Goal: Task Accomplishment & Management: Manage account settings

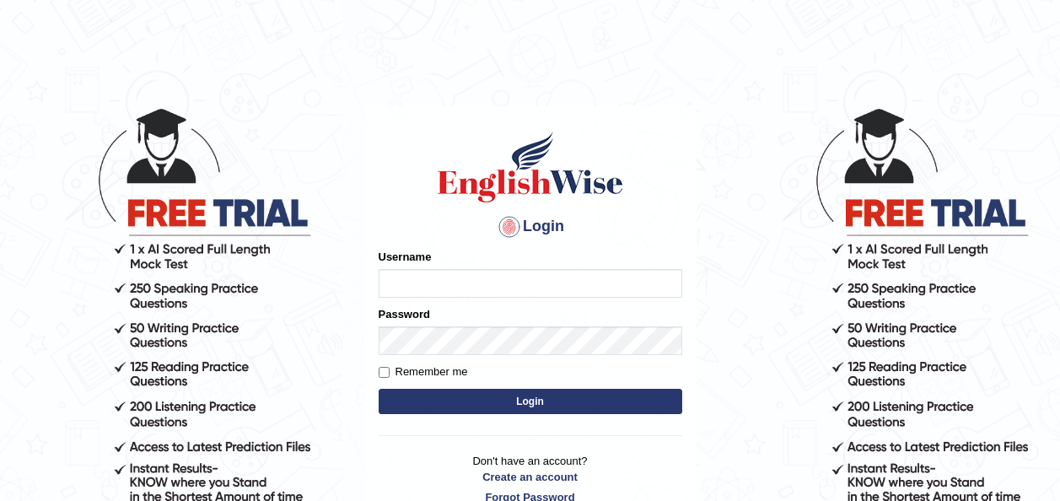
click at [408, 283] on input "Username" at bounding box center [531, 283] width 304 height 29
type input "oliversamwano84"
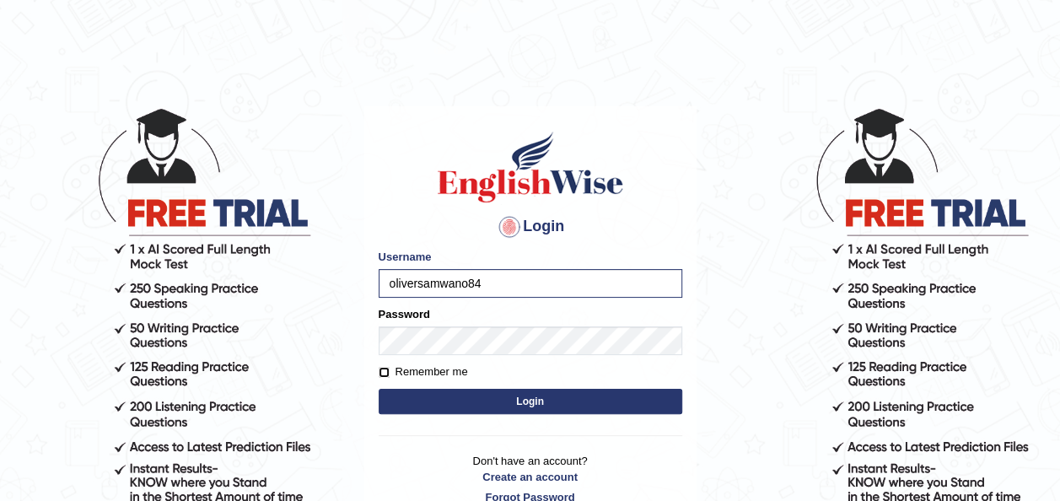
click at [381, 367] on input "Remember me" at bounding box center [384, 372] width 11 height 11
checkbox input "true"
click at [530, 395] on button "Login" at bounding box center [531, 401] width 304 height 25
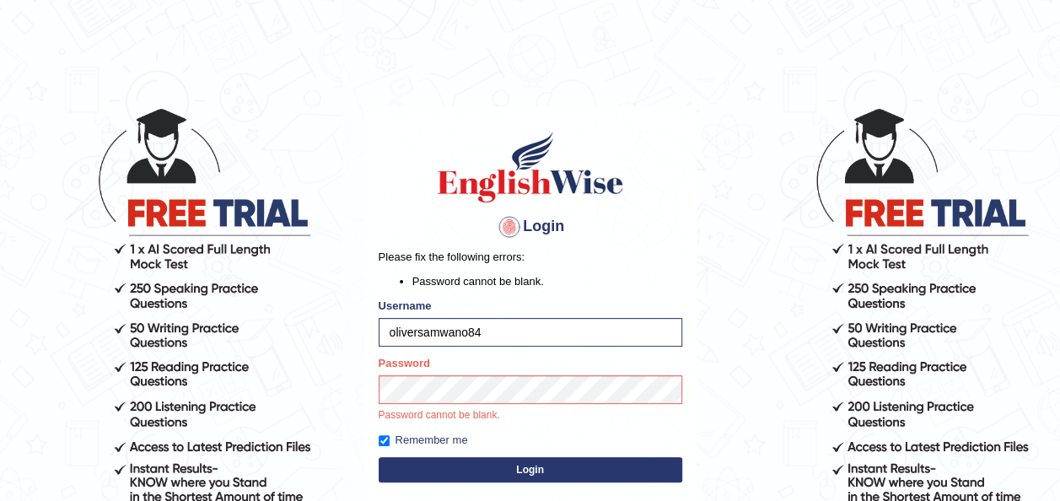
click at [535, 467] on button "Login" at bounding box center [531, 469] width 304 height 25
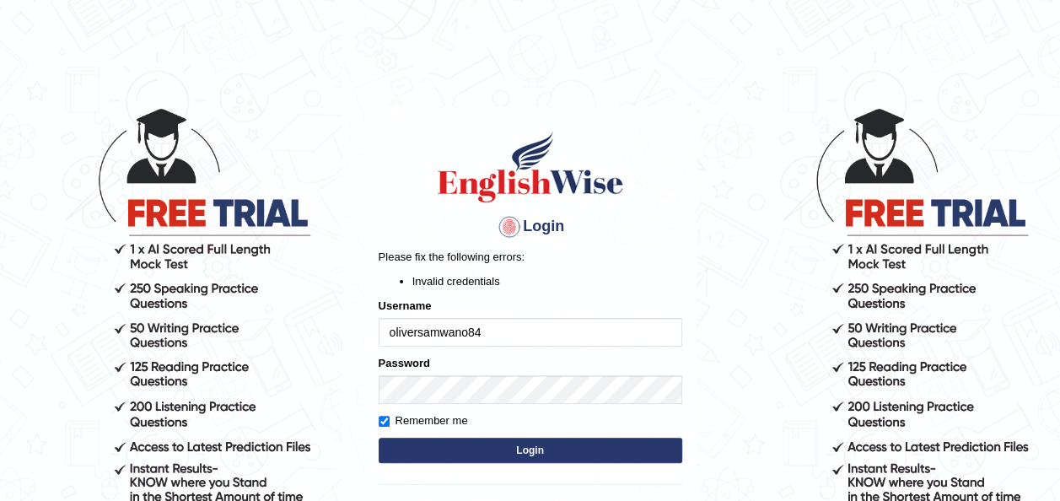
click at [535, 450] on button "Login" at bounding box center [531, 450] width 304 height 25
click at [498, 331] on input "oliversamwano84" at bounding box center [531, 332] width 304 height 29
click at [533, 449] on button "Login" at bounding box center [531, 450] width 304 height 25
click at [506, 341] on input "oliversamwano84" at bounding box center [531, 332] width 304 height 29
click at [533, 445] on button "Login" at bounding box center [531, 450] width 304 height 25
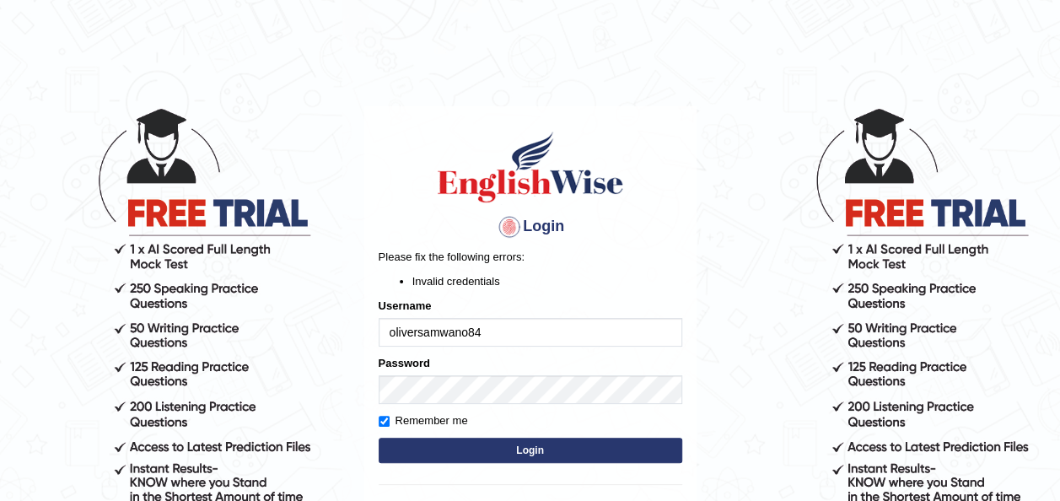
click at [512, 445] on button "Login" at bounding box center [531, 450] width 304 height 25
click at [529, 450] on button "Login" at bounding box center [531, 450] width 304 height 25
click at [536, 445] on button "Login" at bounding box center [531, 450] width 304 height 25
click at [506, 335] on input "oliversamwano84" at bounding box center [531, 332] width 304 height 29
type input "oliversamwano84"
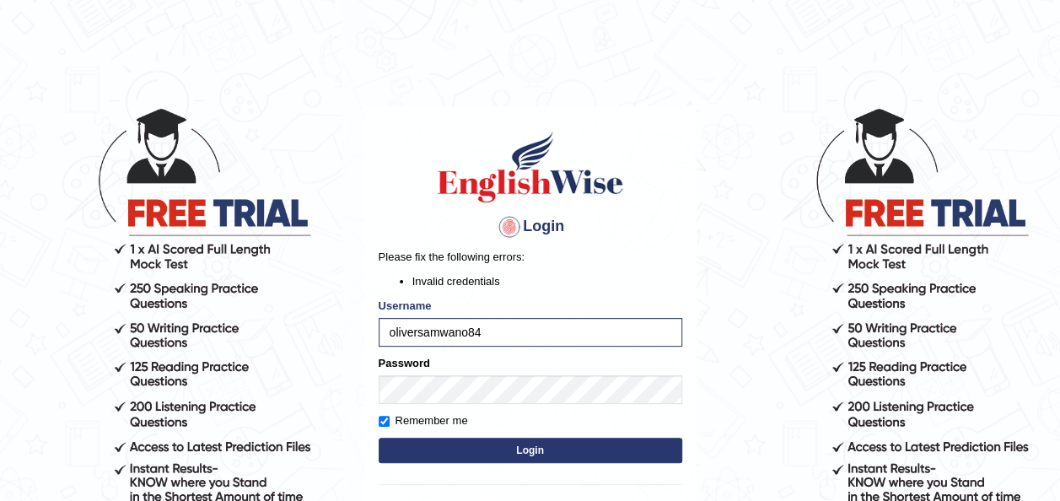
click at [526, 450] on button "Login" at bounding box center [531, 450] width 304 height 25
click at [535, 445] on button "Login" at bounding box center [531, 450] width 304 height 25
click at [509, 412] on form "Please fix the following errors: Invalid credentials Username oliversamwano84 P…" at bounding box center [531, 358] width 304 height 218
click at [546, 447] on button "Login" at bounding box center [531, 450] width 304 height 25
click at [501, 328] on input "oliversamwano84" at bounding box center [531, 332] width 304 height 29
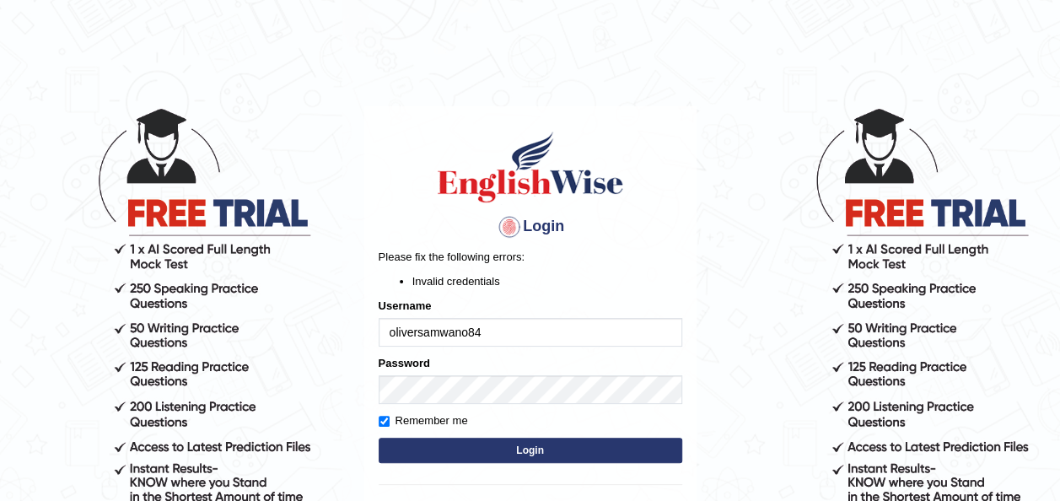
click at [525, 450] on button "Login" at bounding box center [531, 450] width 304 height 25
click at [501, 334] on input "oliversamwano84" at bounding box center [531, 332] width 304 height 29
type input "o"
type input "[PERSON_NAME]"
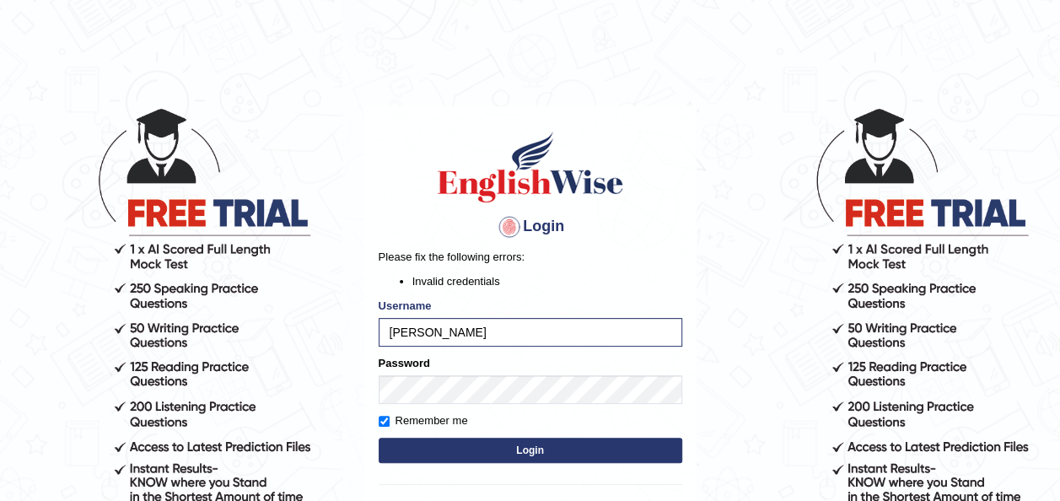
click at [536, 449] on button "Login" at bounding box center [531, 450] width 304 height 25
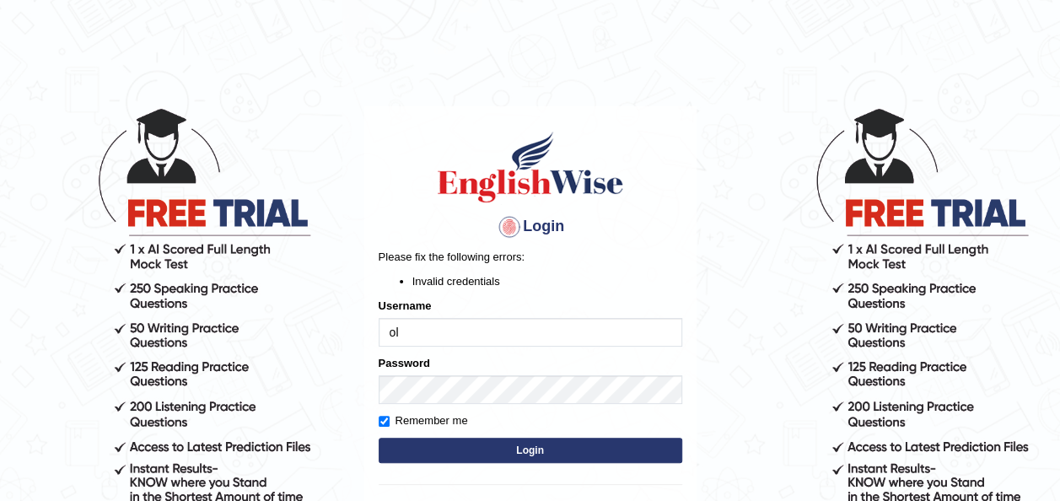
type input "o"
click at [391, 331] on input "Username" at bounding box center [531, 332] width 304 height 29
type input "o"
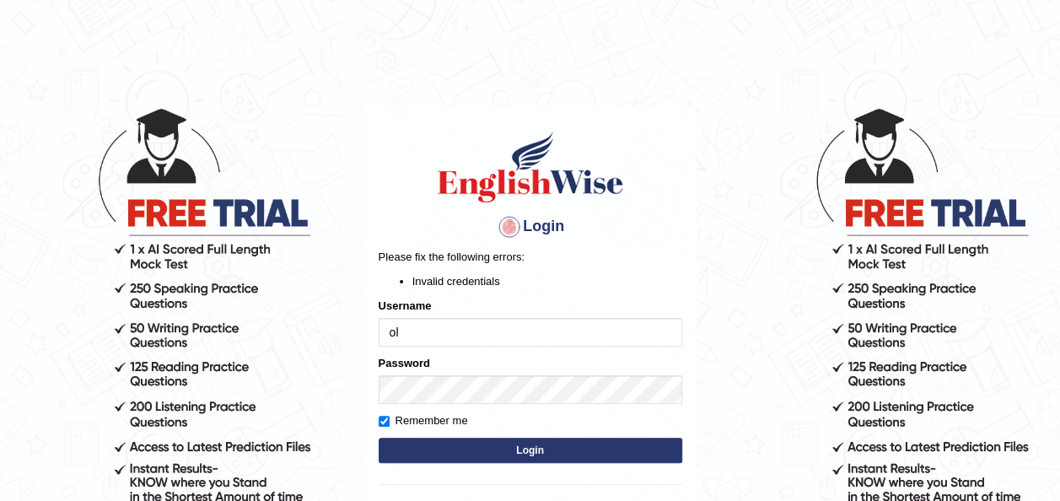
type input "o"
click at [399, 333] on input "Username" at bounding box center [531, 332] width 304 height 29
type input "[PERSON_NAME]"
type input "o"
click at [433, 328] on input "Username" at bounding box center [531, 332] width 304 height 29
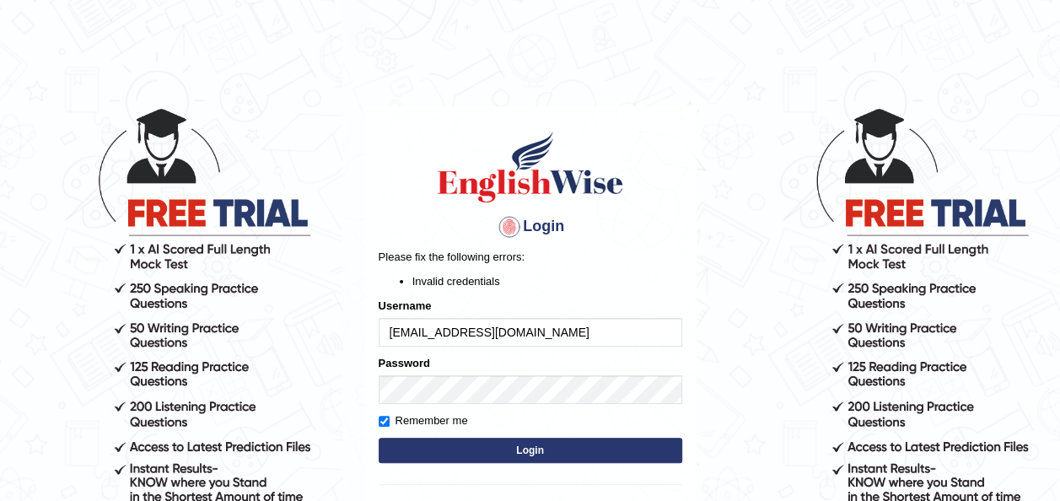
type input "[EMAIL_ADDRESS][DOMAIN_NAME]"
click at [534, 445] on button "Login" at bounding box center [531, 450] width 304 height 25
click at [560, 336] on input "[EMAIL_ADDRESS][DOMAIN_NAME]" at bounding box center [531, 332] width 304 height 29
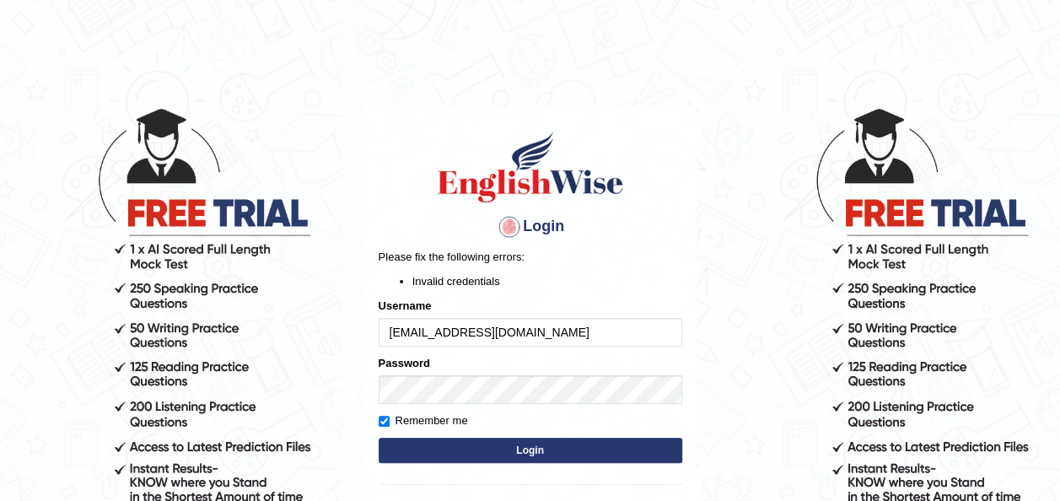
click at [520, 444] on button "Login" at bounding box center [531, 450] width 304 height 25
click at [530, 253] on p "Please fix the following errors:" at bounding box center [531, 257] width 304 height 16
click at [530, 448] on button "Login" at bounding box center [531, 450] width 304 height 25
click at [532, 446] on button "Login" at bounding box center [531, 450] width 304 height 25
click at [533, 448] on button "Login" at bounding box center [531, 450] width 304 height 25
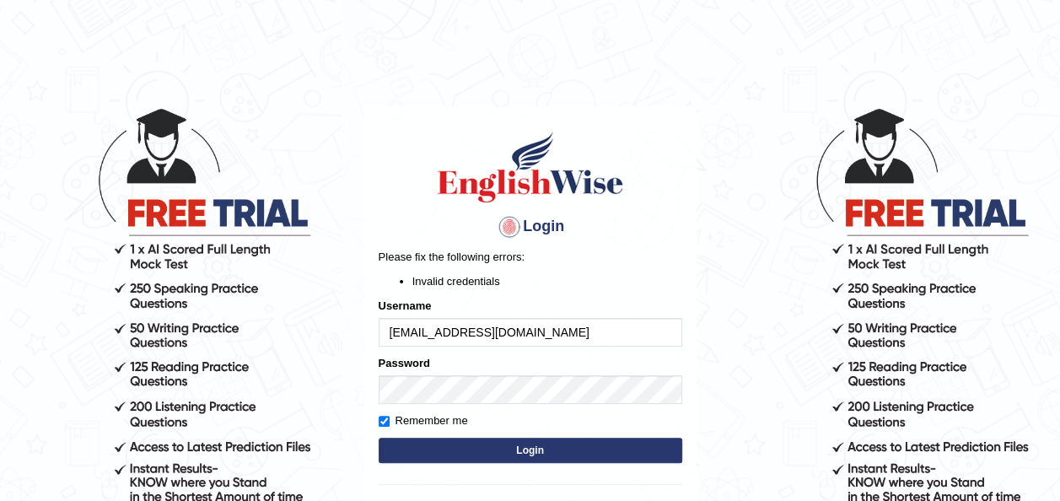
click at [533, 448] on button "Login" at bounding box center [531, 450] width 304 height 25
click at [568, 336] on input "[EMAIL_ADDRESS][DOMAIN_NAME]" at bounding box center [531, 332] width 304 height 29
click at [531, 446] on button "Login" at bounding box center [531, 450] width 304 height 25
click at [535, 445] on button "Login" at bounding box center [531, 450] width 304 height 25
click at [519, 450] on button "Login" at bounding box center [531, 450] width 304 height 25
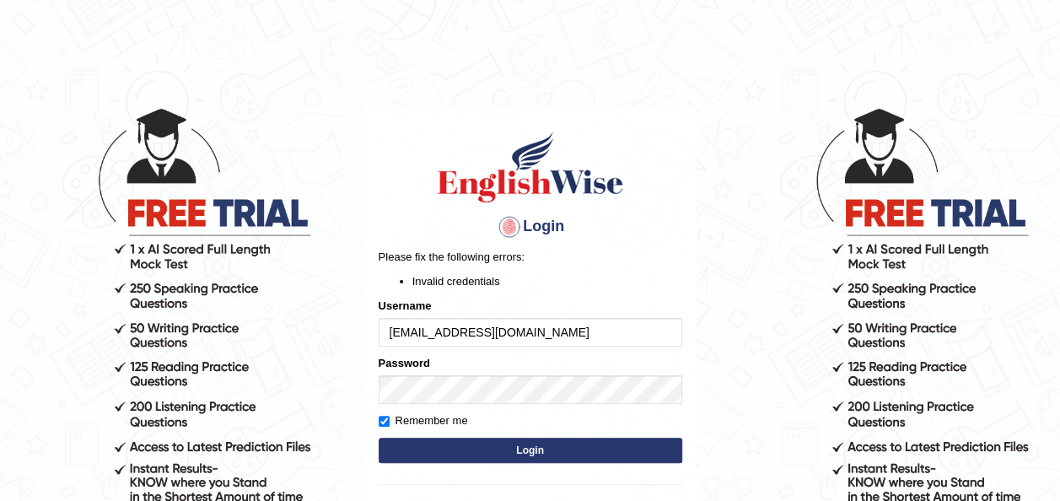
click at [560, 332] on input "[EMAIL_ADDRESS][DOMAIN_NAME]" at bounding box center [531, 332] width 304 height 29
click at [525, 449] on button "Login" at bounding box center [531, 450] width 304 height 25
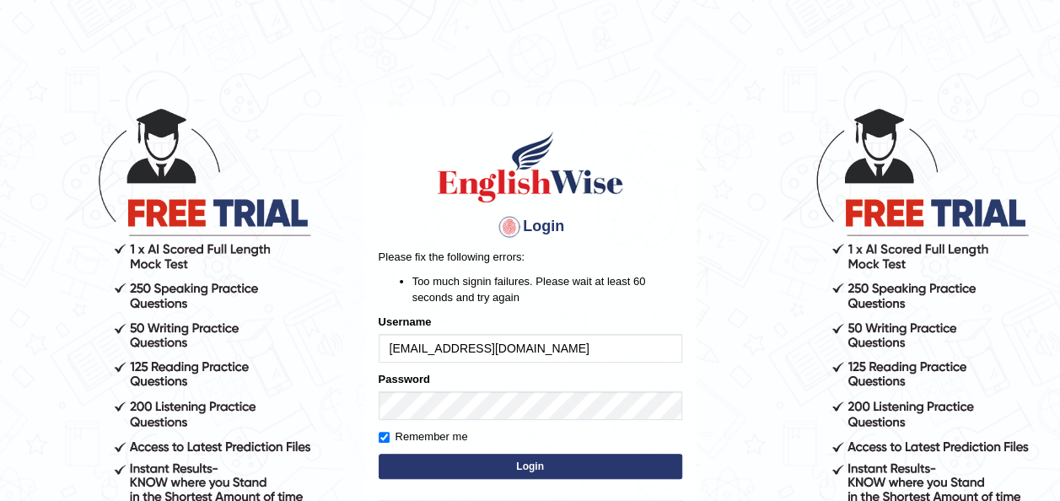
click at [535, 463] on button "Login" at bounding box center [531, 466] width 304 height 25
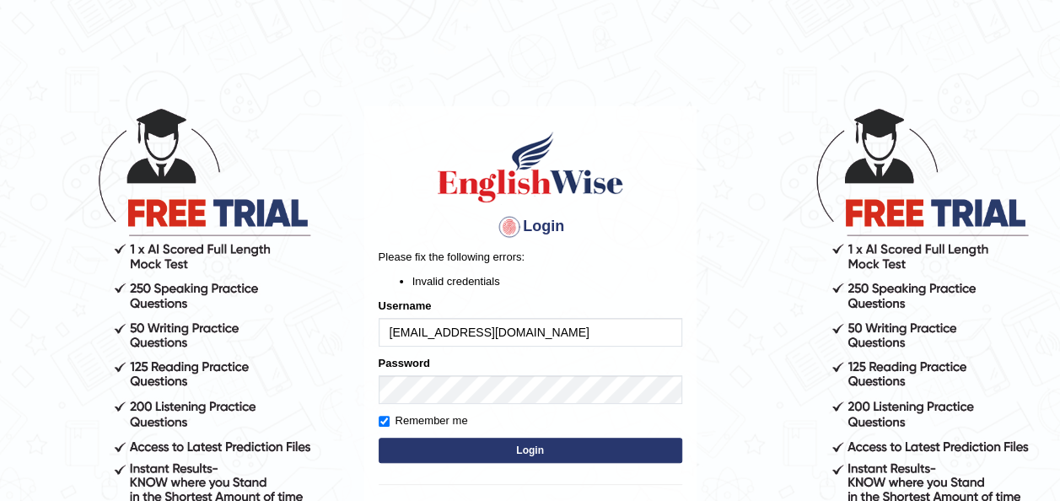
type input "[EMAIL_ADDRESS][DOMAIN_NAME]"
